Goal: Navigation & Orientation: Find specific page/section

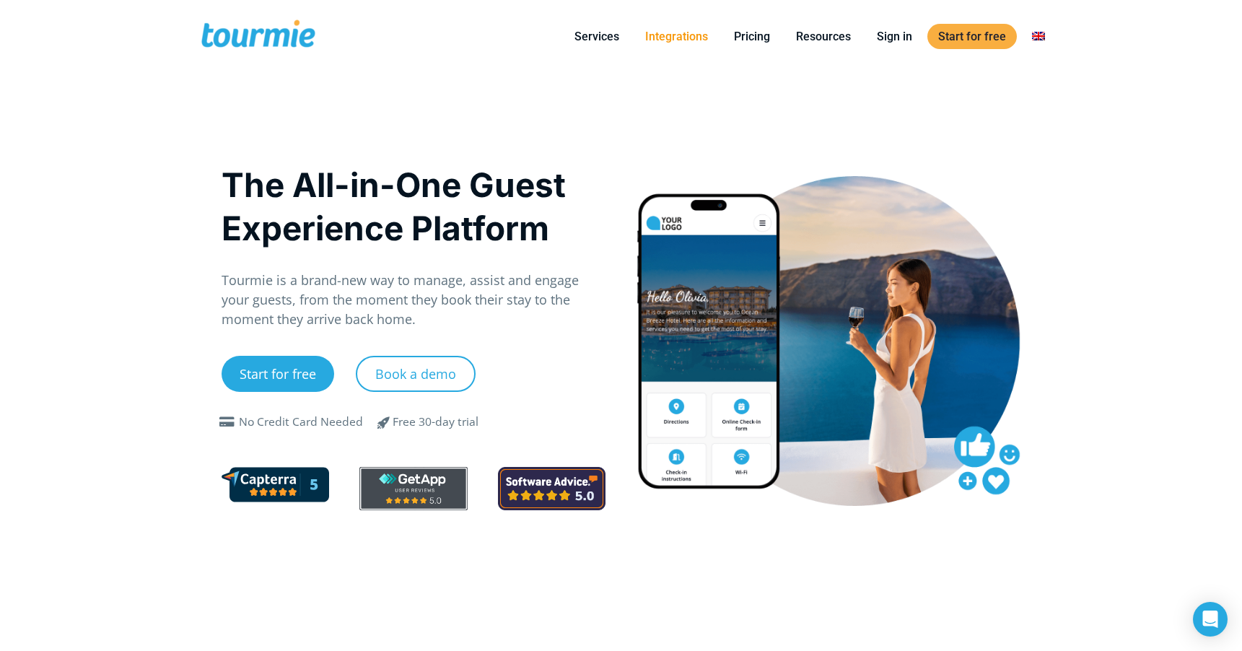
click at [695, 31] on link "Integrations" at bounding box center [677, 36] width 84 height 18
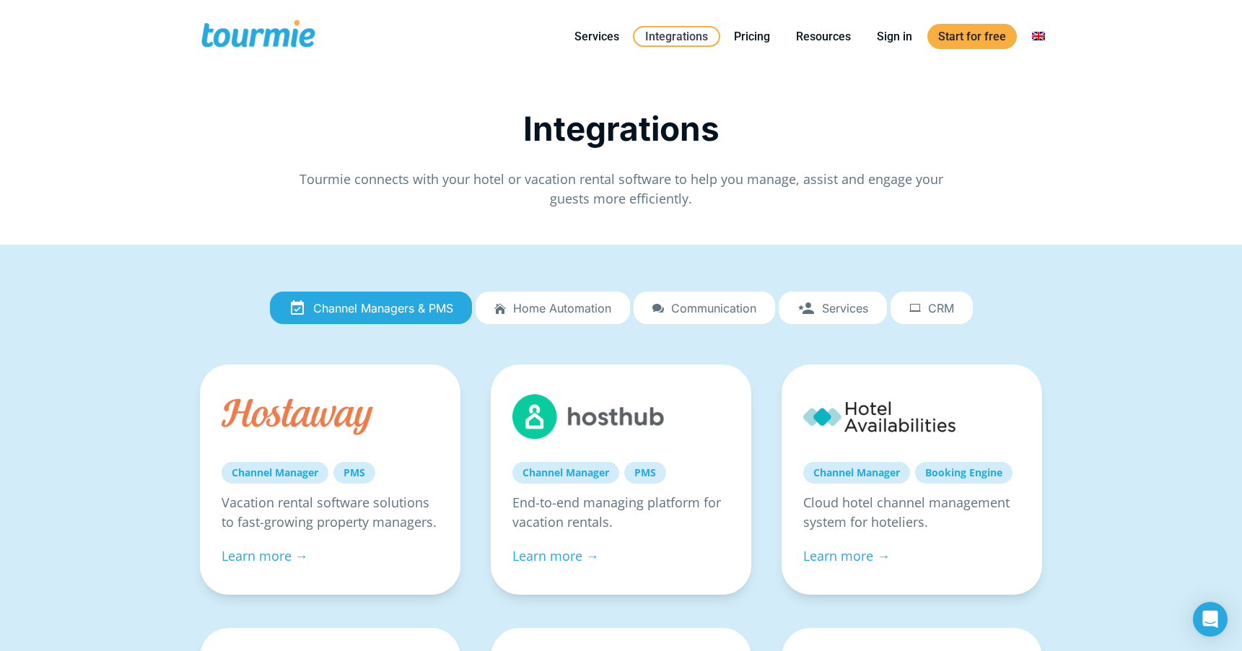
click at [254, 35] on span at bounding box center [258, 36] width 118 height 34
